Goal: Check status

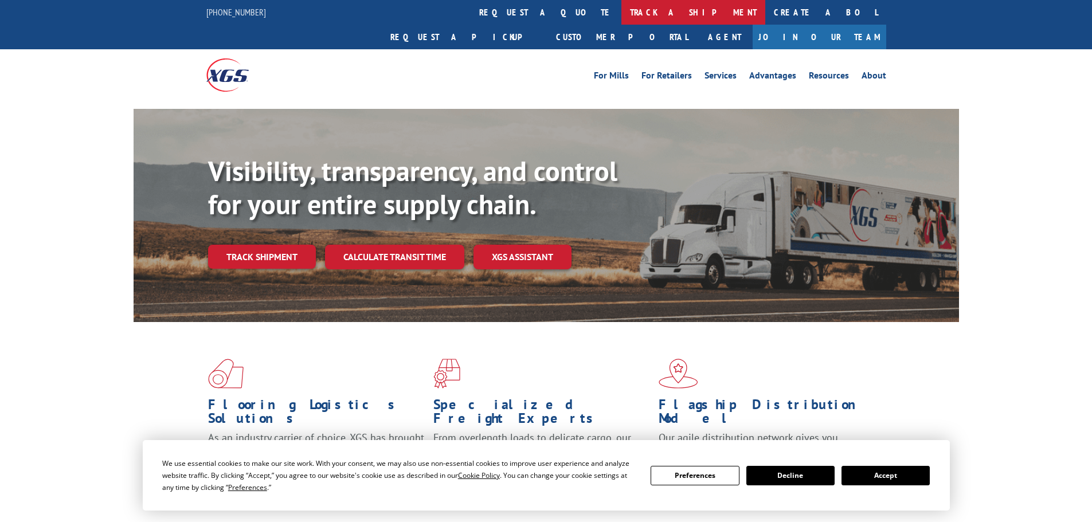
click at [621, 14] on link "track a shipment" at bounding box center [693, 12] width 144 height 25
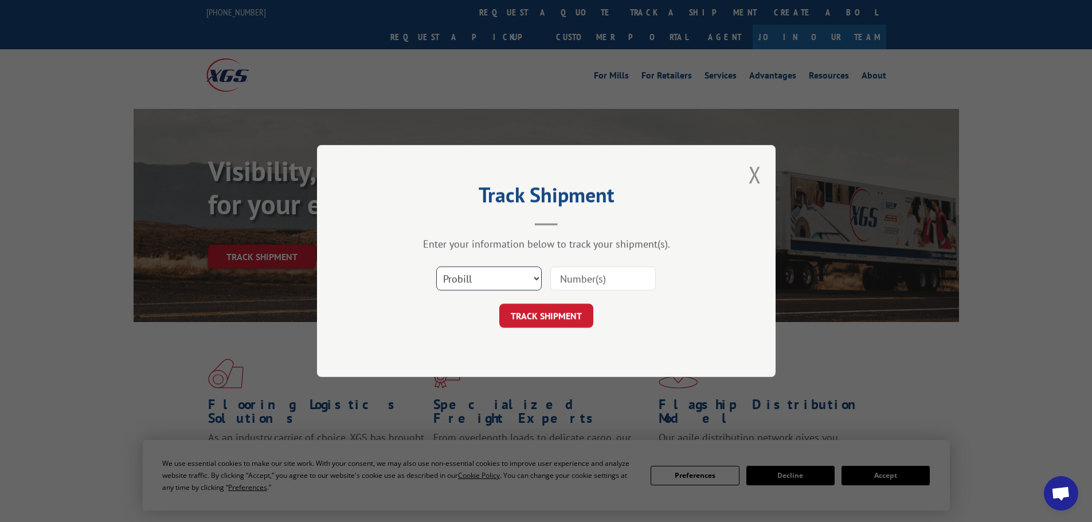
click at [502, 285] on select "Select category... Probill BOL PO" at bounding box center [488, 279] width 105 height 24
select select "po"
click at [436, 267] on select "Select category... Probill BOL PO" at bounding box center [488, 279] width 105 height 24
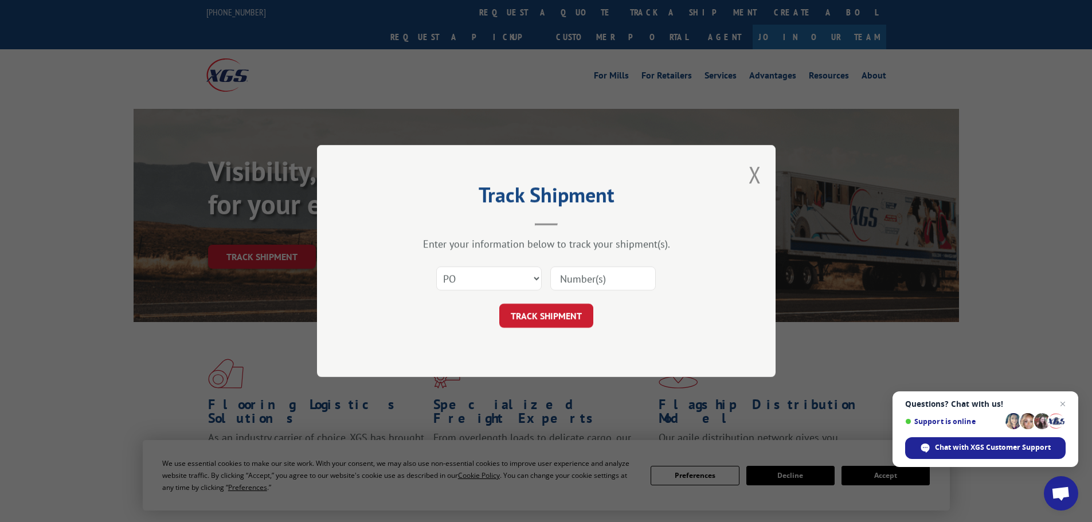
click at [574, 277] on input at bounding box center [602, 279] width 105 height 24
type input "40536371"
click button "TRACK SHIPMENT" at bounding box center [546, 316] width 94 height 24
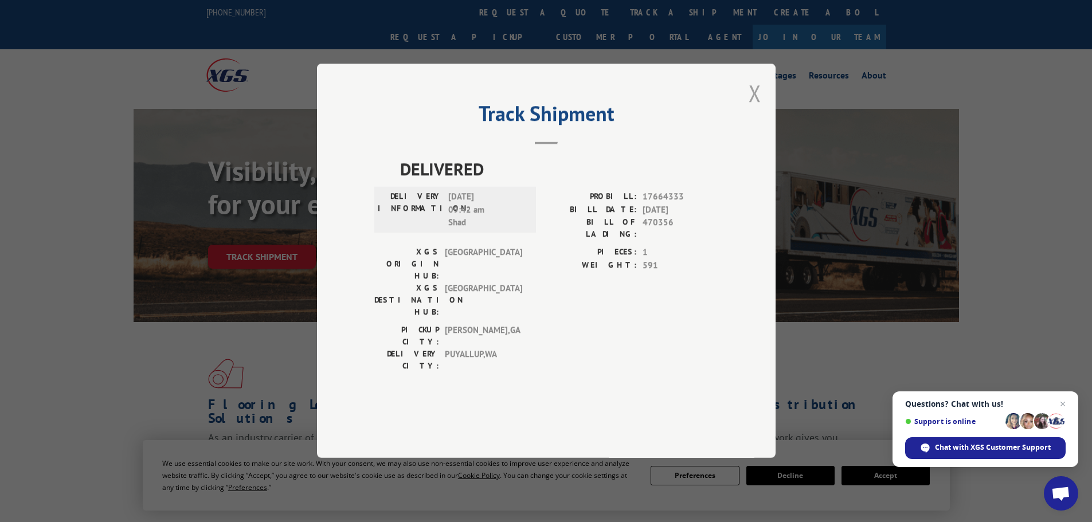
click at [758, 108] on button "Close modal" at bounding box center [755, 93] width 13 height 30
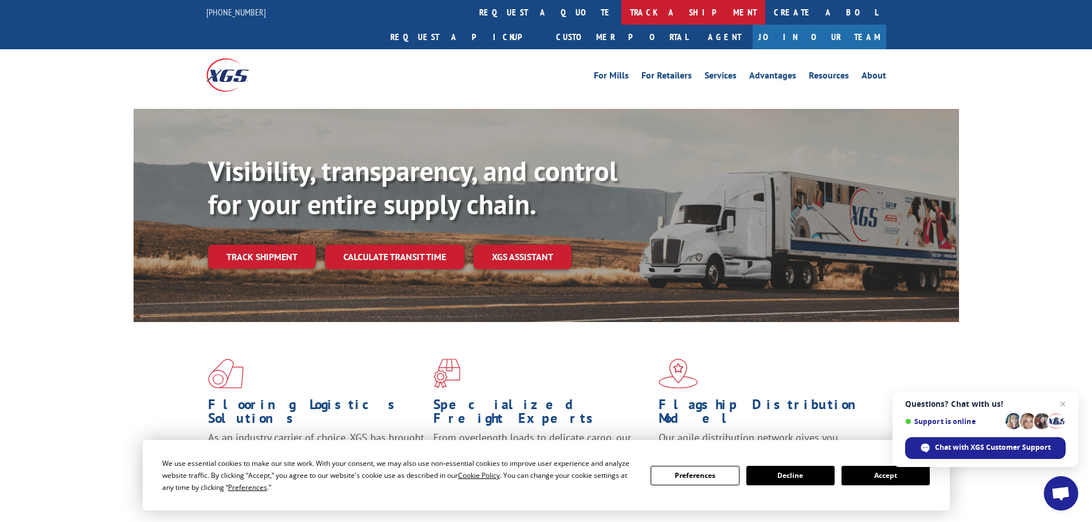
click at [621, 11] on link "track a shipment" at bounding box center [693, 12] width 144 height 25
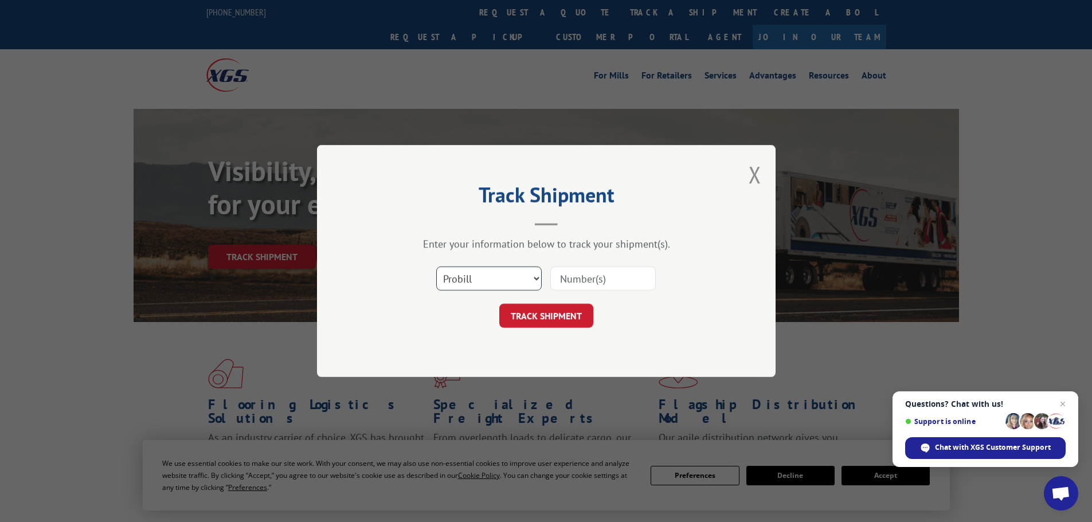
click at [488, 275] on select "Select category... Probill BOL PO" at bounding box center [488, 279] width 105 height 24
select select "po"
click at [436, 267] on select "Select category... Probill BOL PO" at bounding box center [488, 279] width 105 height 24
click at [584, 274] on input at bounding box center [602, 279] width 105 height 24
type input "40536192"
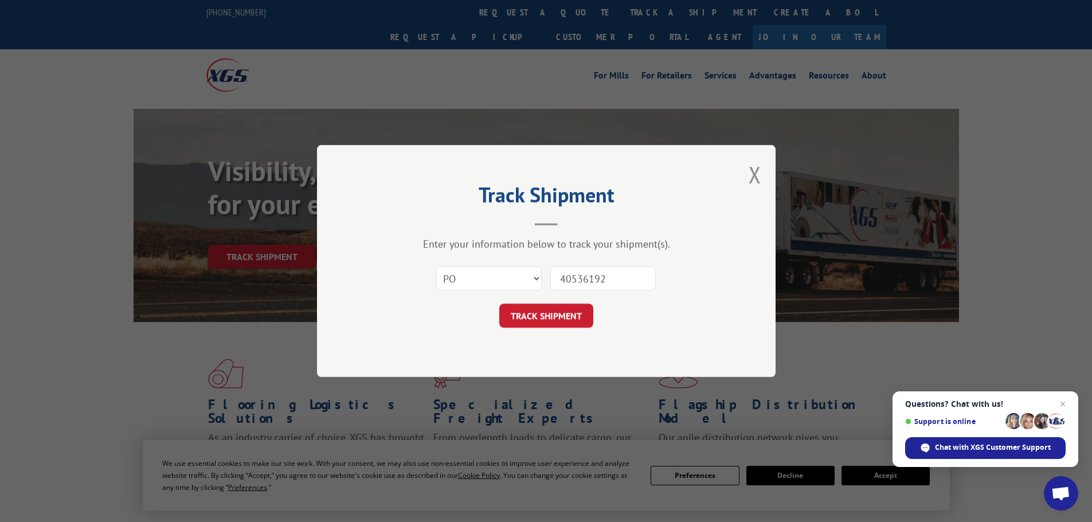
click at [499, 304] on button "TRACK SHIPMENT" at bounding box center [546, 316] width 94 height 24
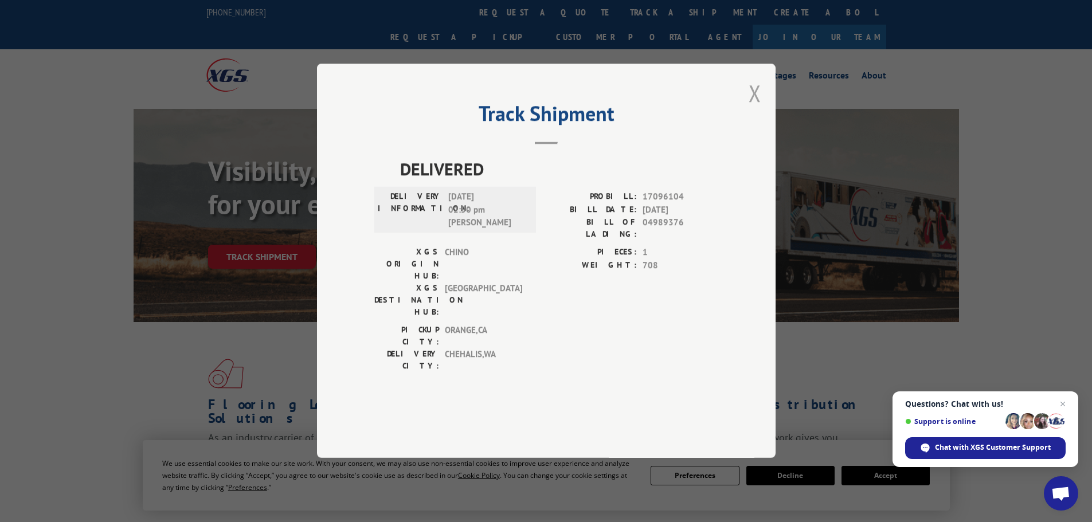
click at [754, 108] on button "Close modal" at bounding box center [755, 93] width 13 height 30
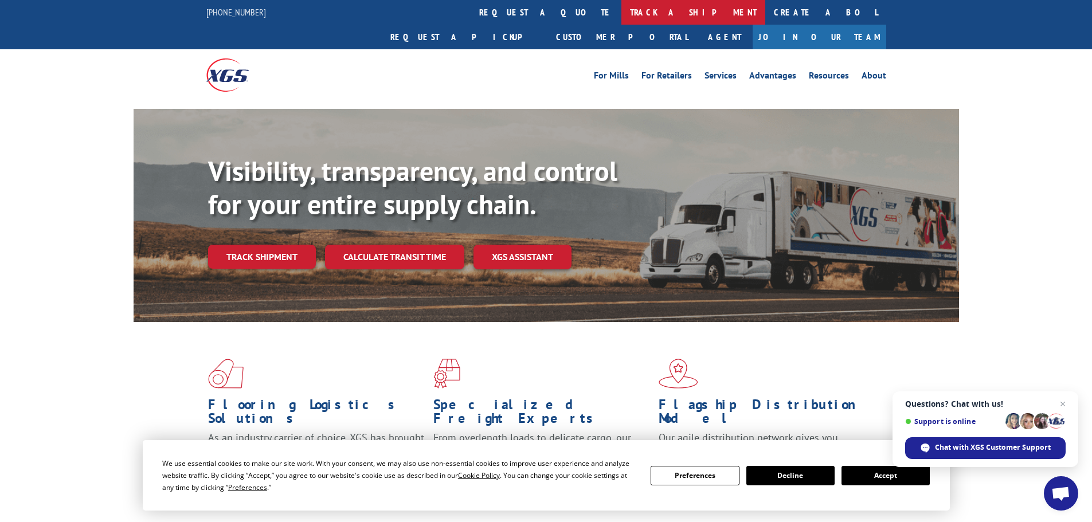
click at [621, 12] on link "track a shipment" at bounding box center [693, 12] width 144 height 25
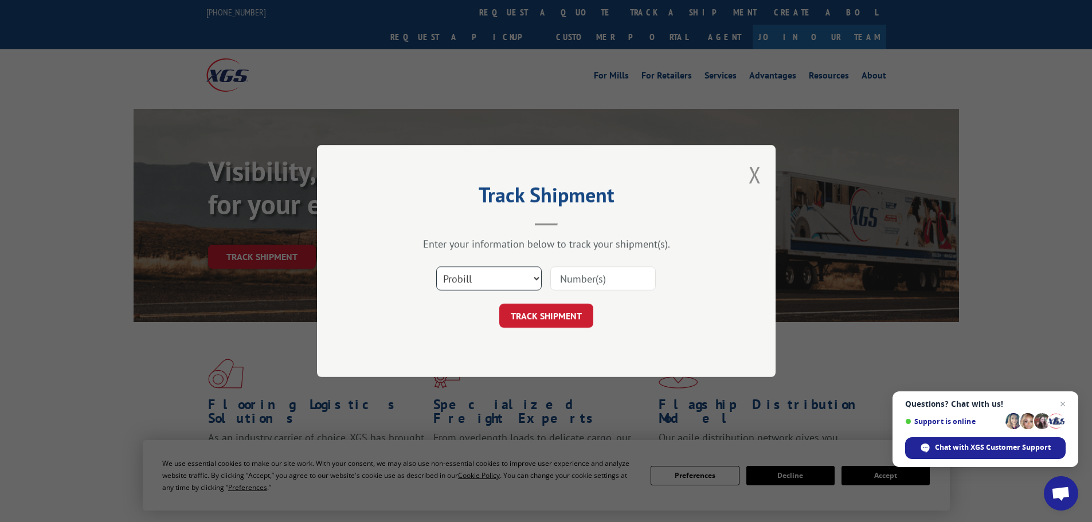
click at [513, 283] on select "Select category... Probill BOL PO" at bounding box center [488, 279] width 105 height 24
select select "po"
click at [436, 267] on select "Select category... Probill BOL PO" at bounding box center [488, 279] width 105 height 24
click at [579, 278] on input at bounding box center [602, 279] width 105 height 24
type input "40536437"
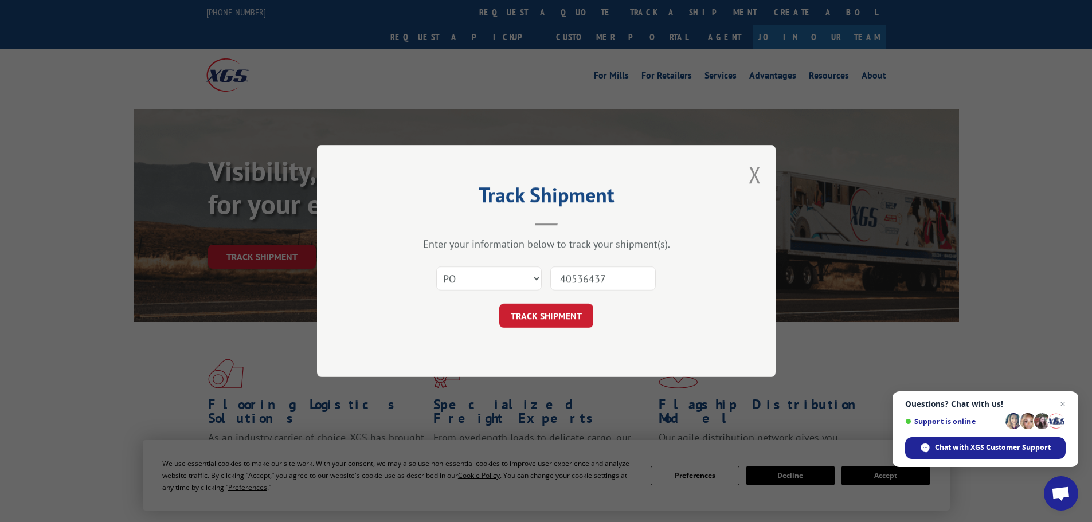
click at [499, 304] on button "TRACK SHIPMENT" at bounding box center [546, 316] width 94 height 24
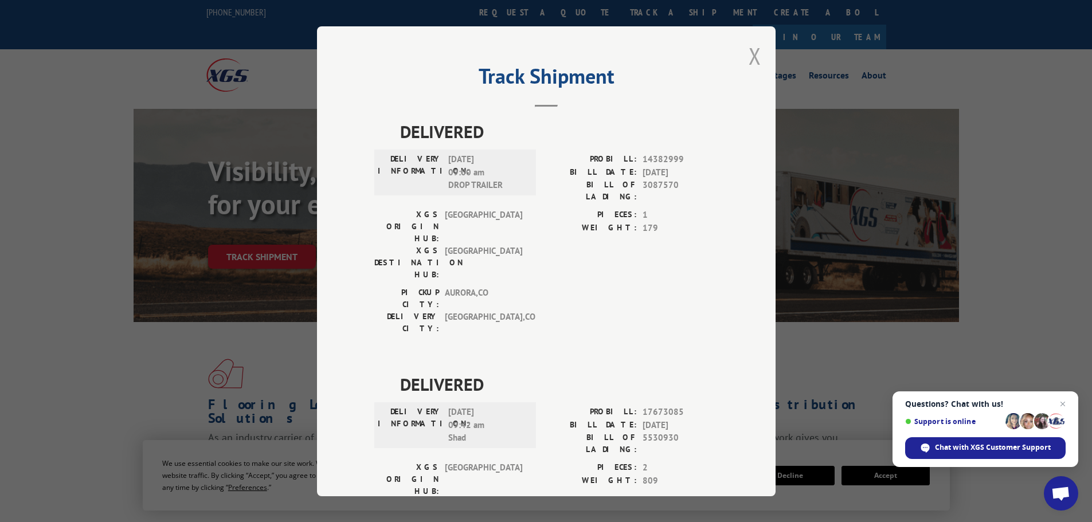
click at [757, 58] on div "Track Shipment DELIVERED DELIVERY INFORMATION: [DATE] 09:00 am DROP TRAILER PRO…" at bounding box center [546, 261] width 459 height 470
click at [750, 60] on button "Close modal" at bounding box center [755, 56] width 13 height 30
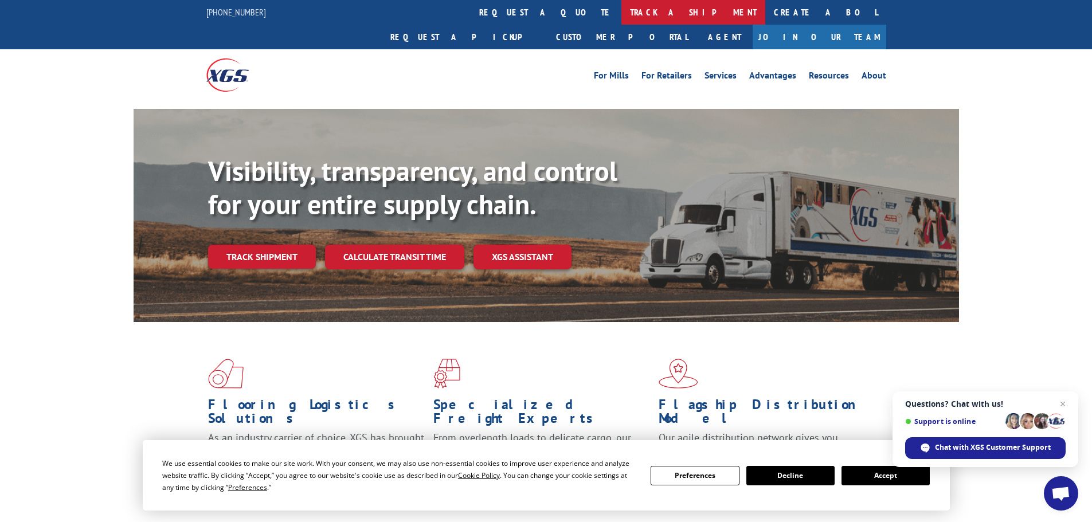
click at [621, 12] on link "track a shipment" at bounding box center [693, 12] width 144 height 25
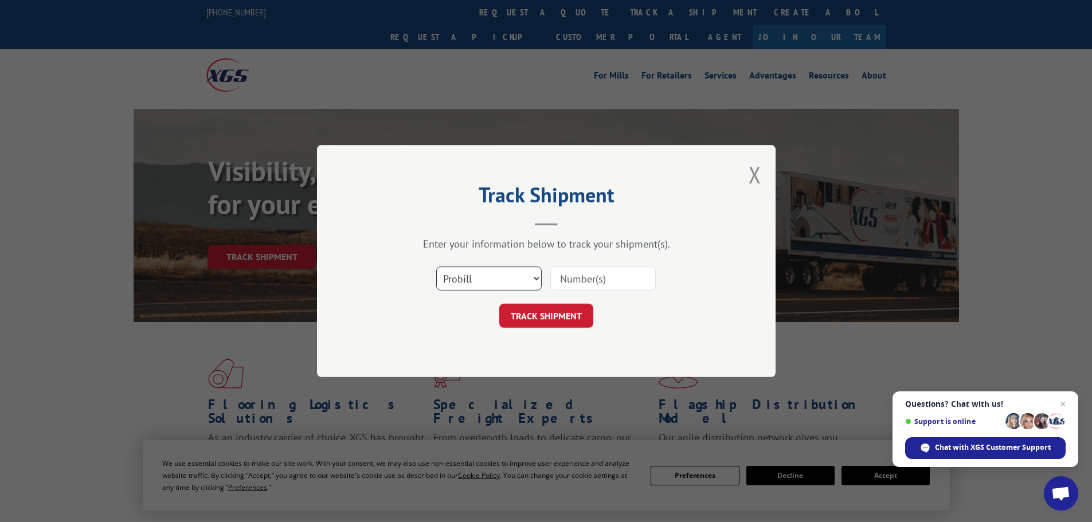
click at [506, 279] on select "Select category... Probill BOL PO" at bounding box center [488, 279] width 105 height 24
select select "po"
click at [436, 267] on select "Select category... Probill BOL PO" at bounding box center [488, 279] width 105 height 24
click at [580, 280] on input at bounding box center [602, 279] width 105 height 24
type input "40536437"
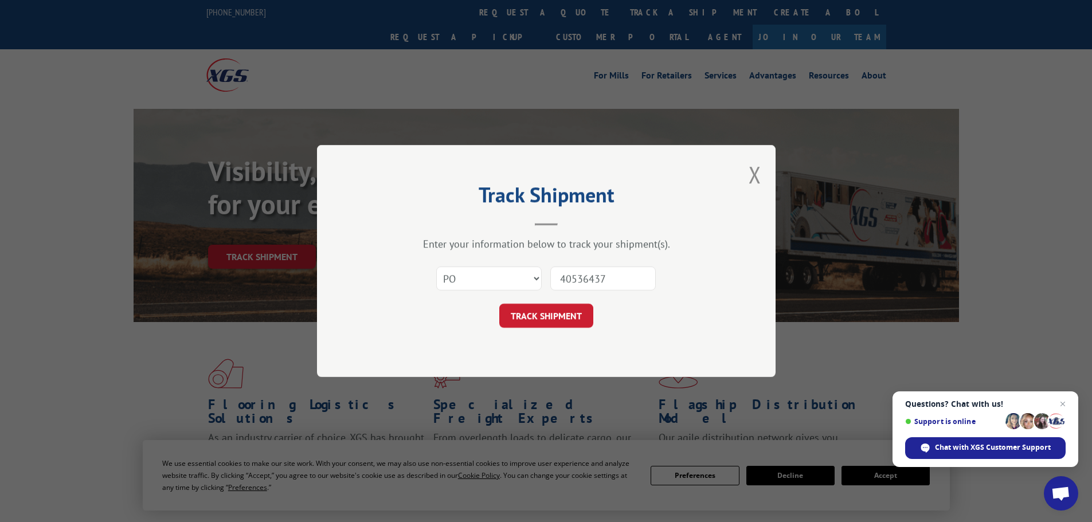
click at [499, 304] on button "TRACK SHIPMENT" at bounding box center [546, 316] width 94 height 24
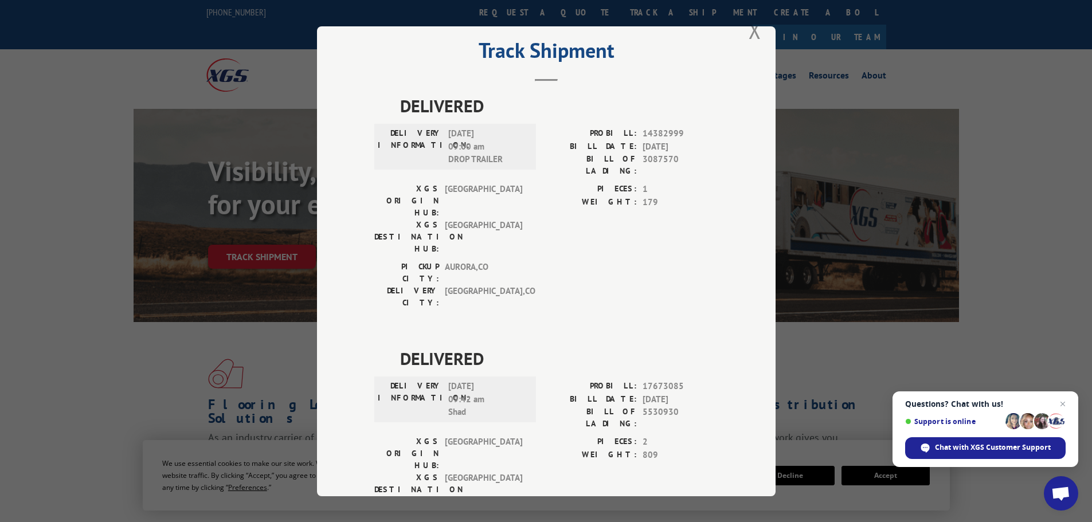
scroll to position [46, 0]
